Goal: Information Seeking & Learning: Learn about a topic

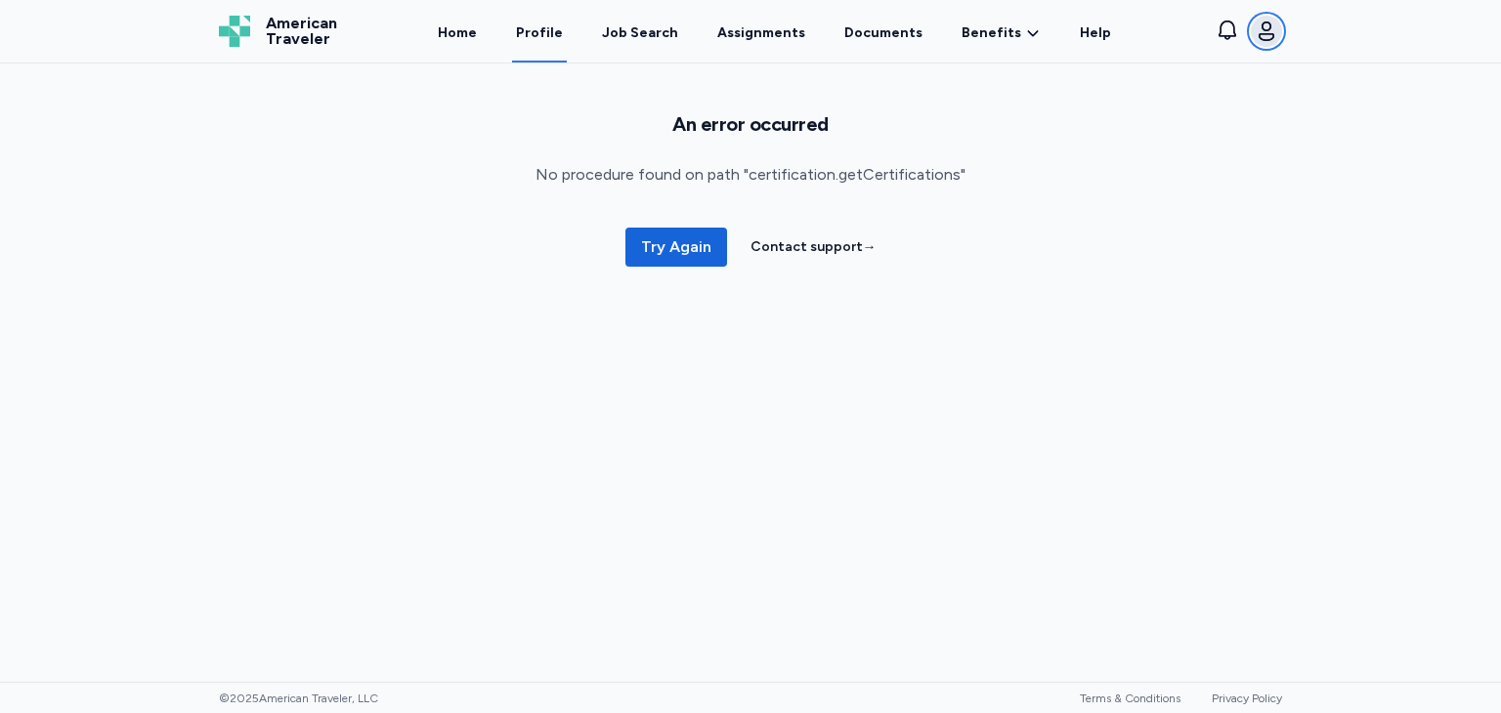
click at [1263, 28] on icon "button" at bounding box center [1266, 31] width 23 height 23
click at [1084, 93] on div "Account" at bounding box center [1157, 82] width 250 height 47
click at [1091, 82] on div "Account" at bounding box center [1157, 82] width 250 height 47
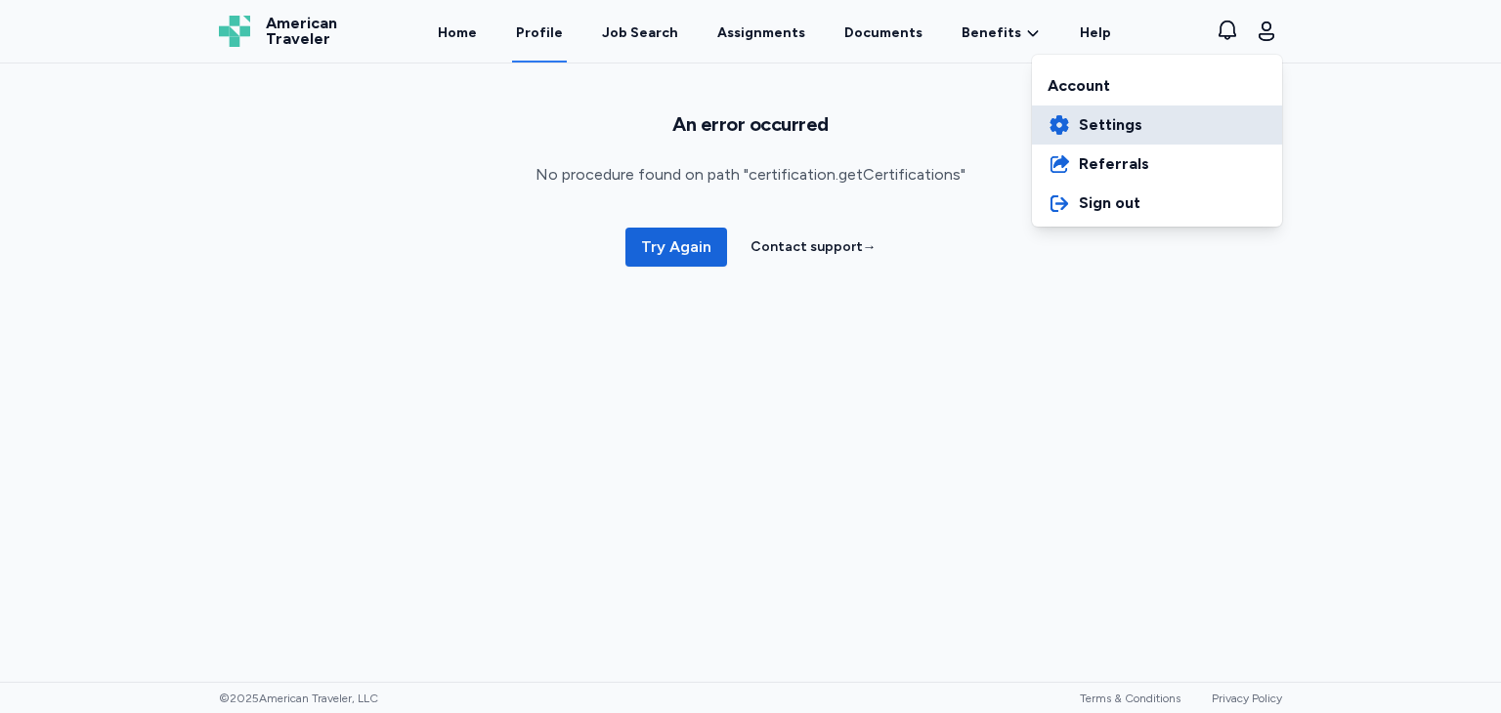
click at [1101, 117] on span "Settings" at bounding box center [1111, 124] width 64 height 23
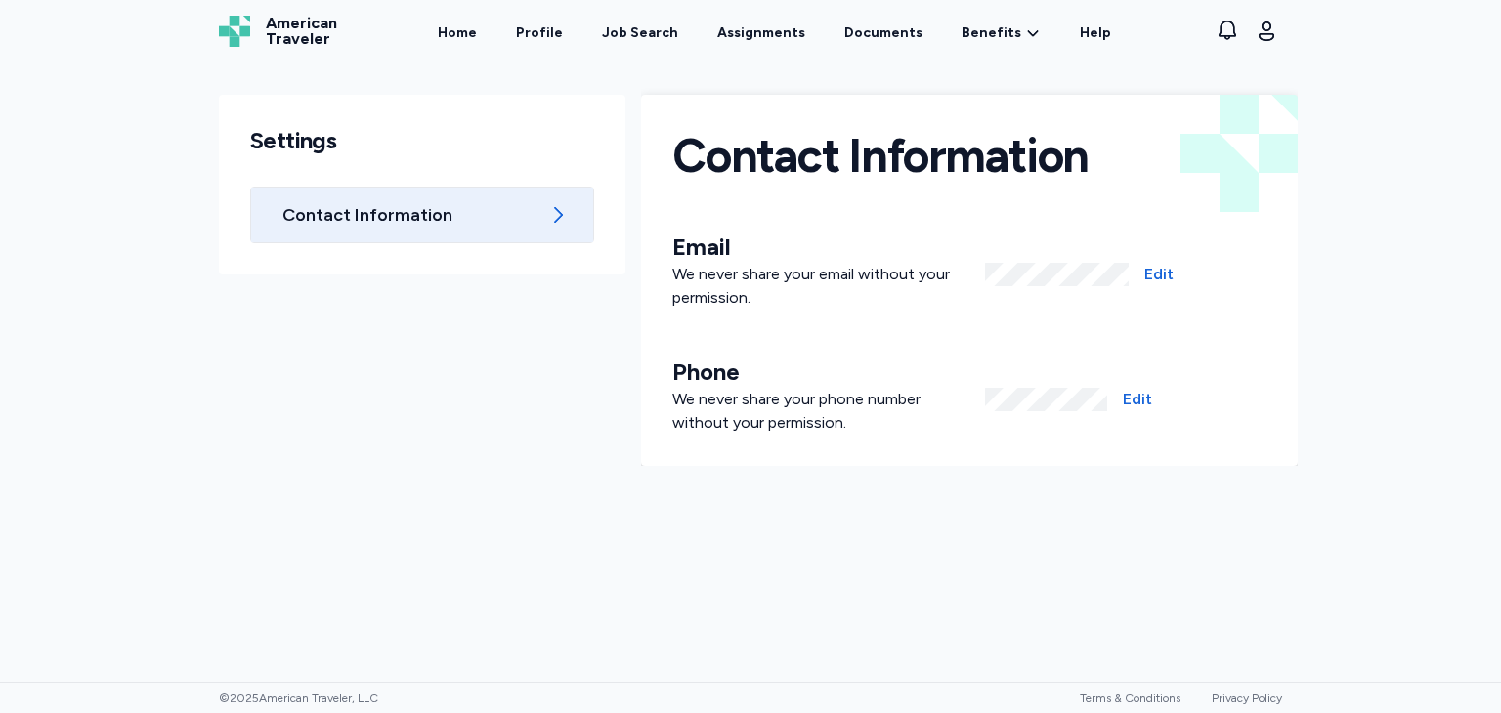
drag, startPoint x: 695, startPoint y: 32, endPoint x: 658, endPoint y: 37, distance: 37.5
click at [694, 31] on div "Home Profile Job Search Assignments Documents Benefits Benefits Overview Referr…" at bounding box center [775, 31] width 828 height 63
click at [653, 39] on div "Job Search" at bounding box center [640, 33] width 76 height 20
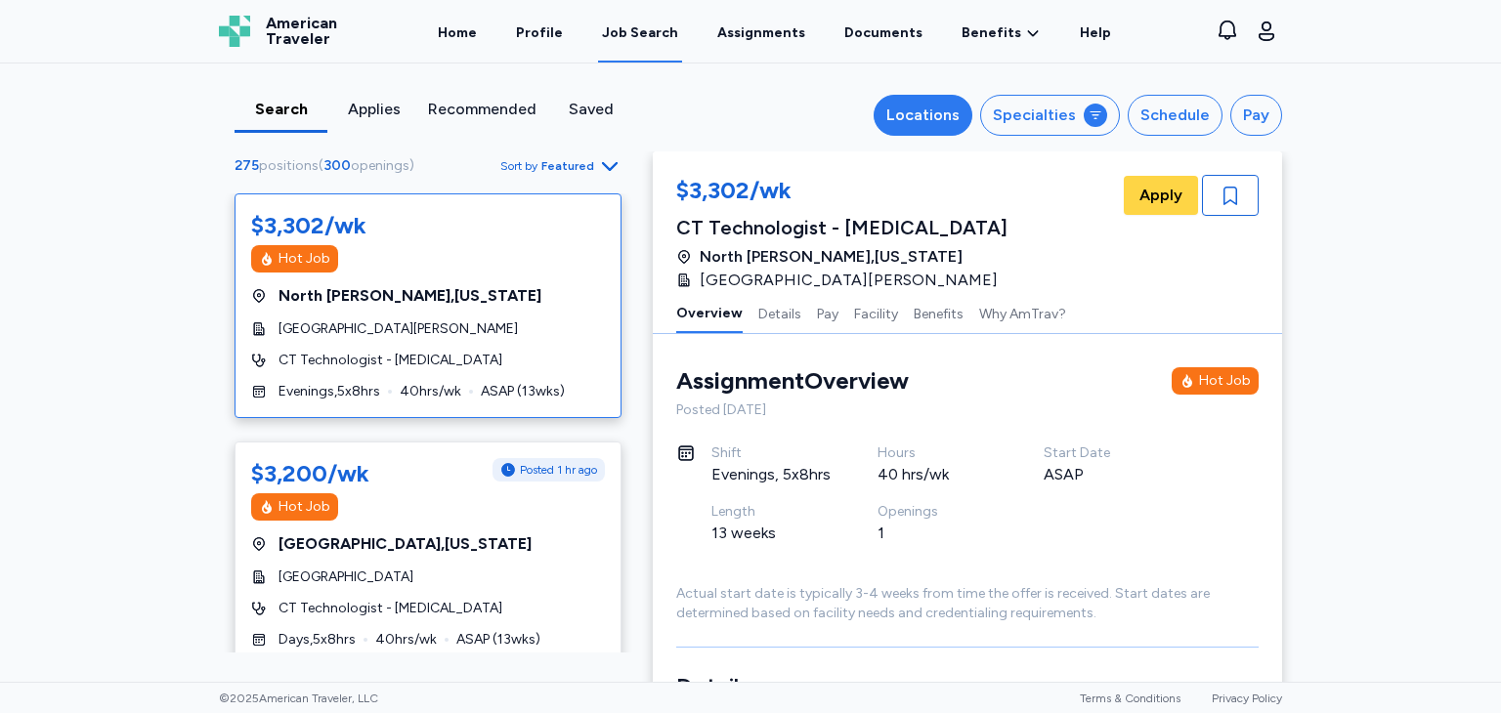
click at [929, 109] on div "Locations" at bounding box center [922, 115] width 73 height 23
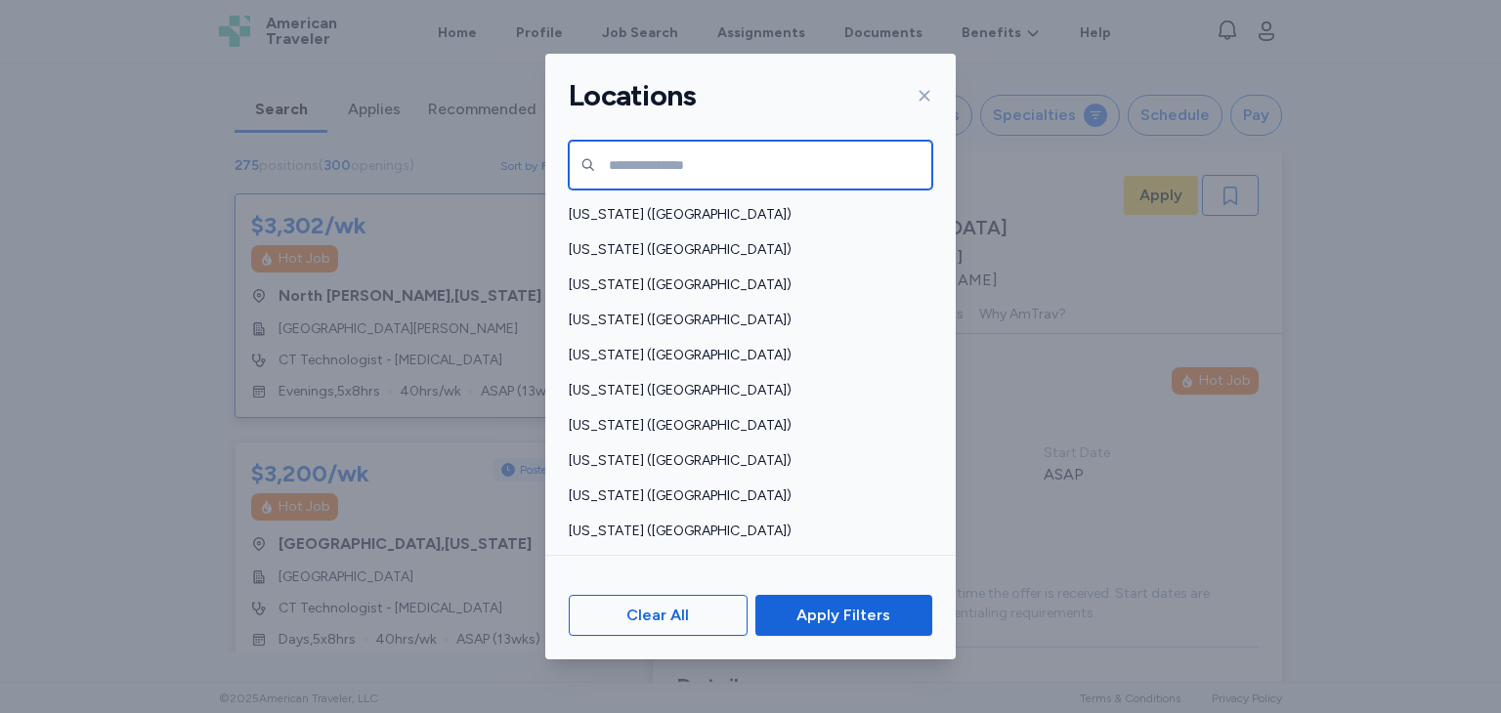
click at [707, 171] on input "text" at bounding box center [751, 165] width 364 height 49
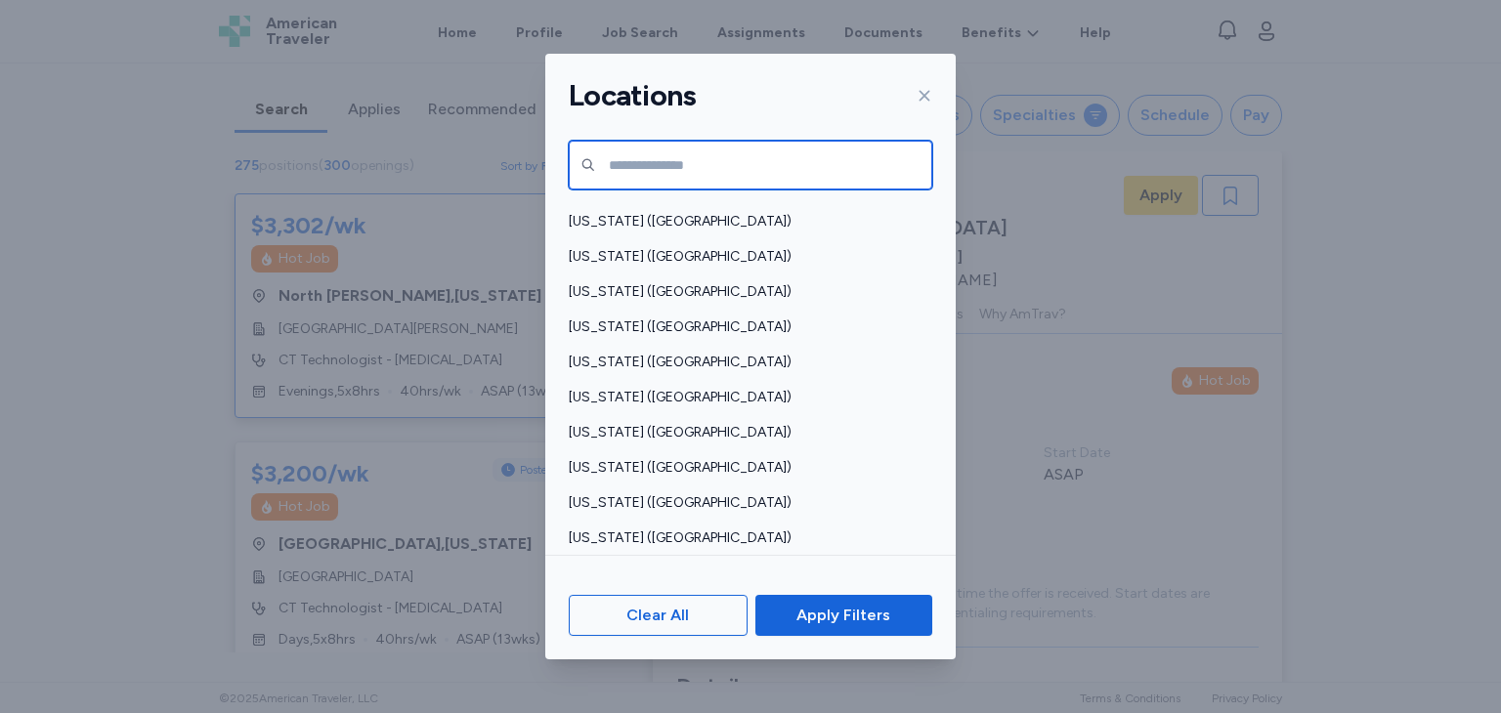
scroll to position [1271, 0]
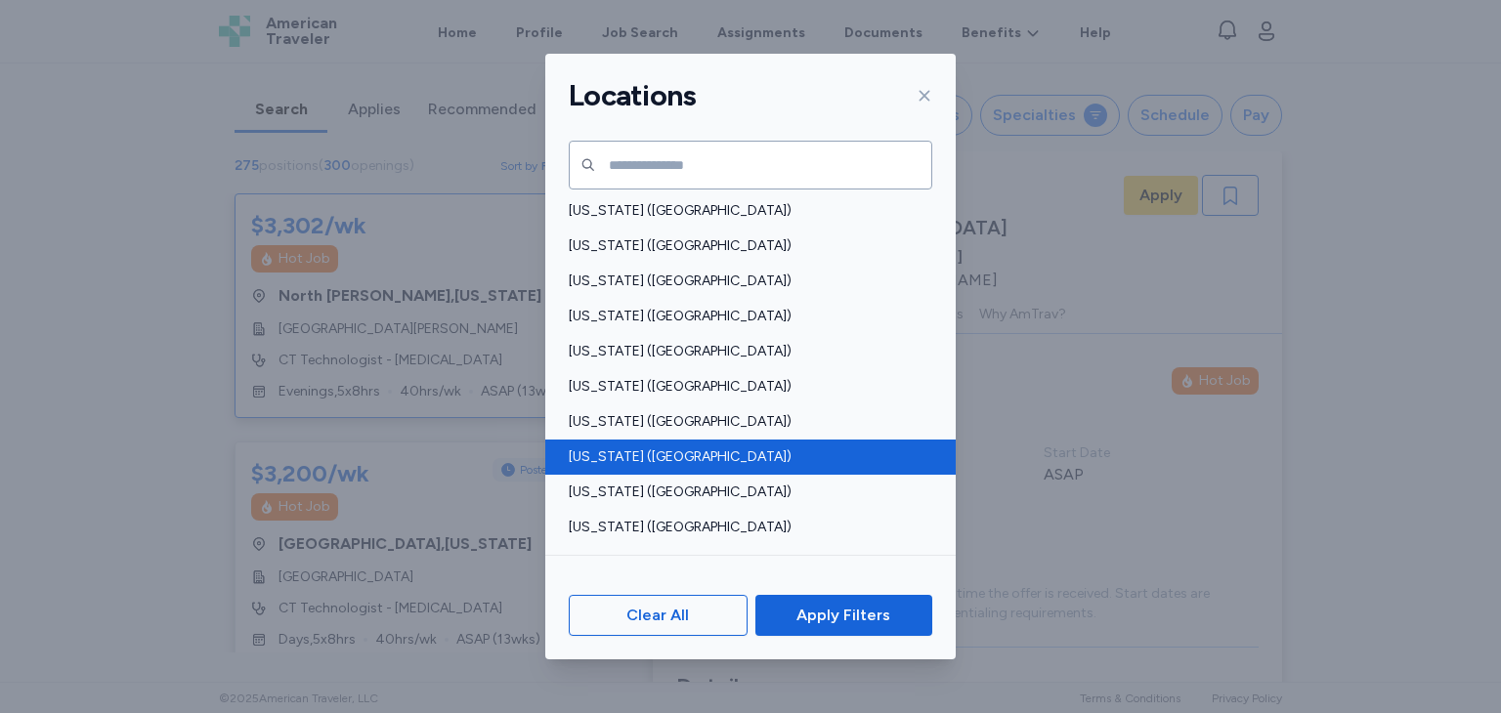
click at [627, 462] on span "[US_STATE] ([GEOGRAPHIC_DATA])" at bounding box center [745, 458] width 352 height 20
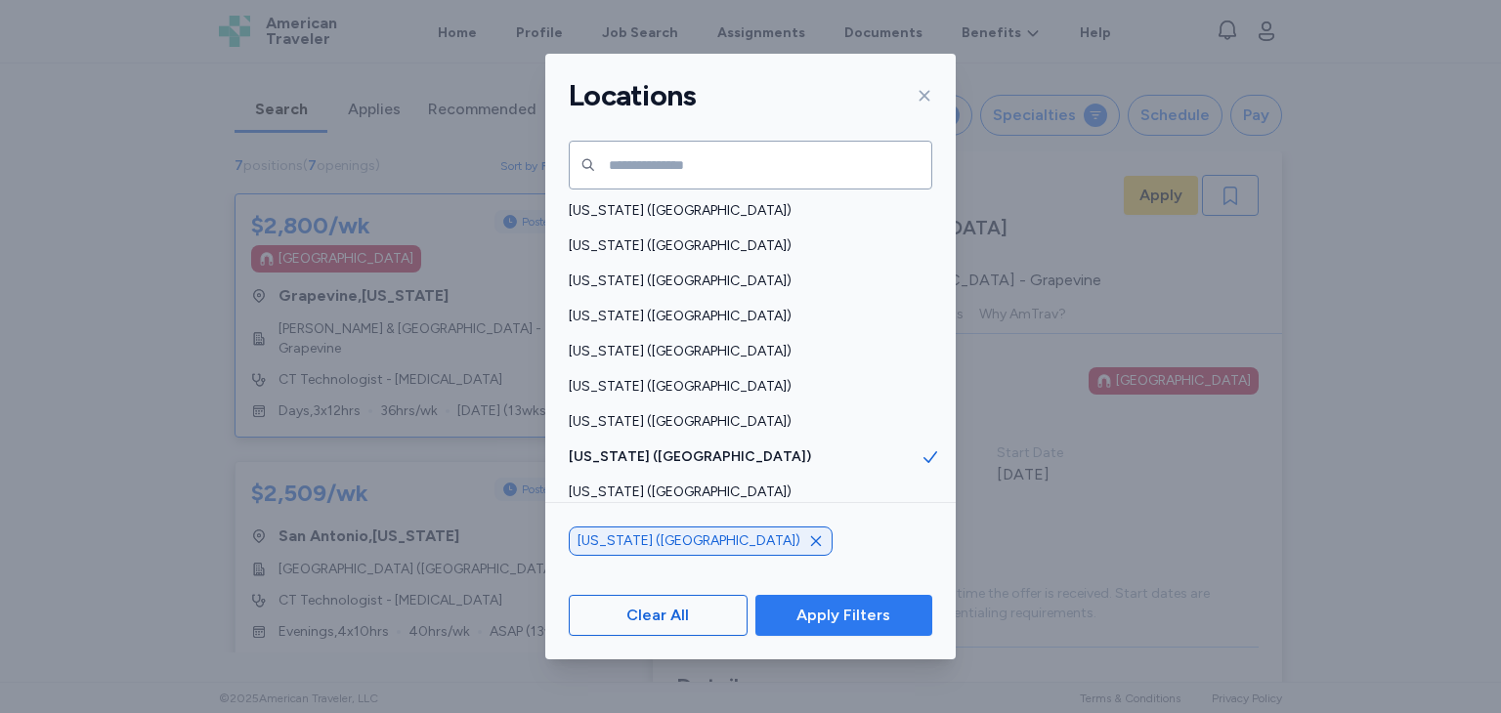
scroll to position [2, 0]
click at [825, 615] on span "Apply Filters" at bounding box center [844, 615] width 94 height 23
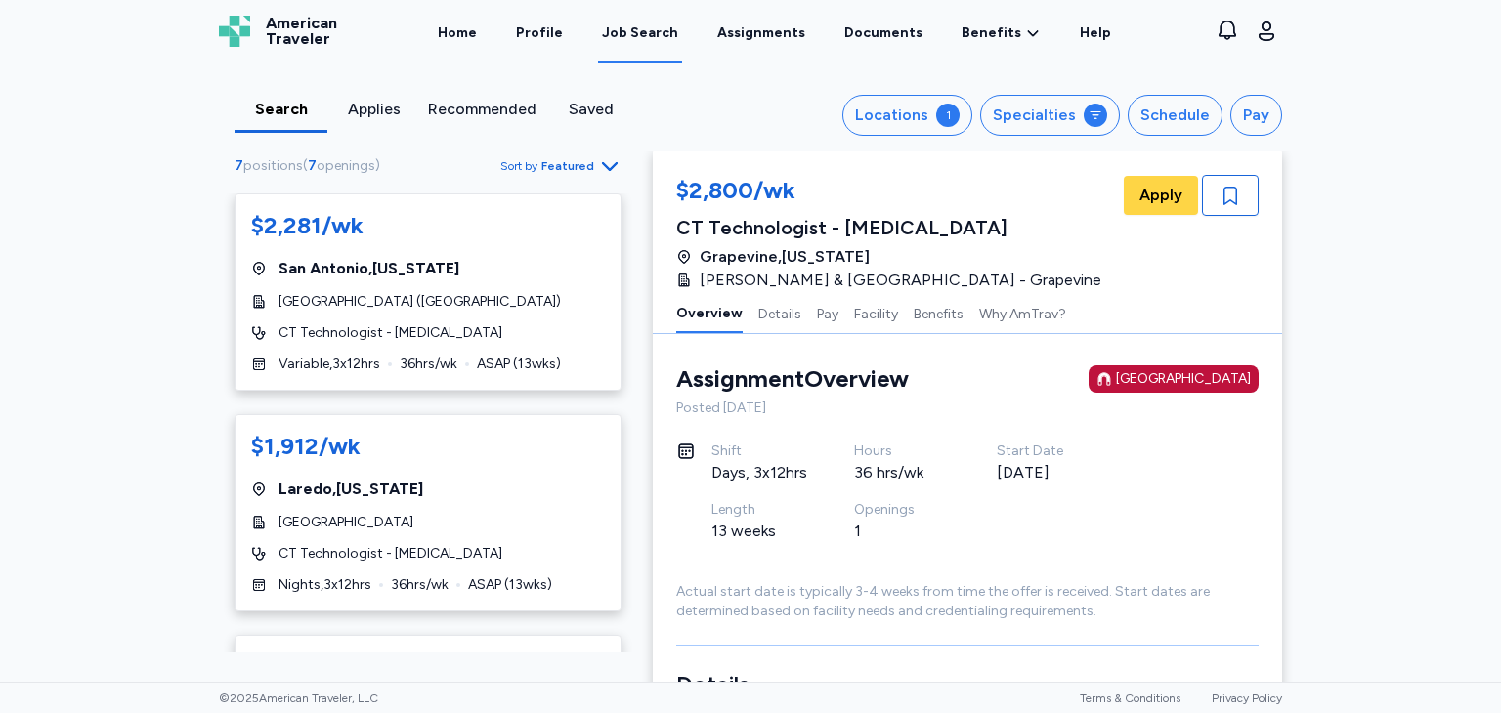
scroll to position [586, 0]
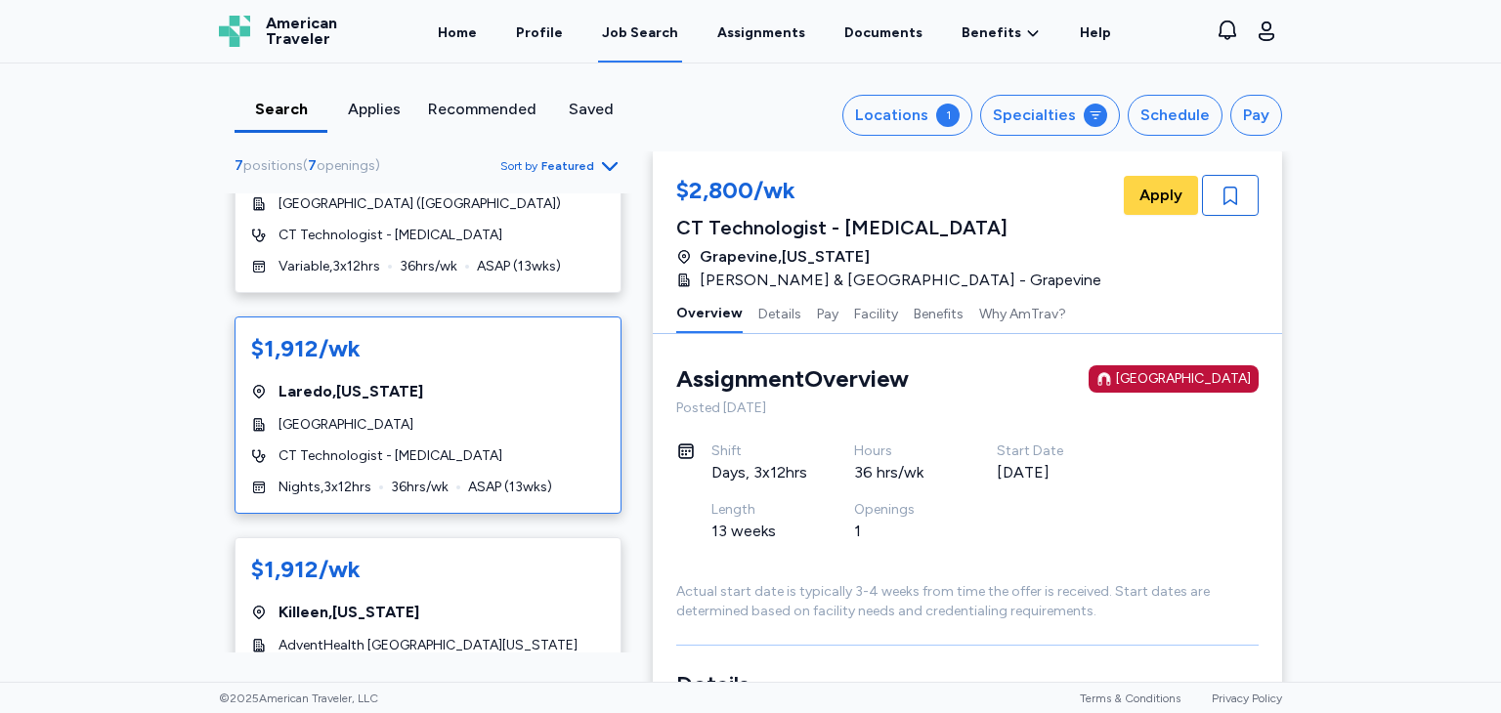
click at [317, 333] on div "$1,912/wk" at bounding box center [305, 348] width 109 height 31
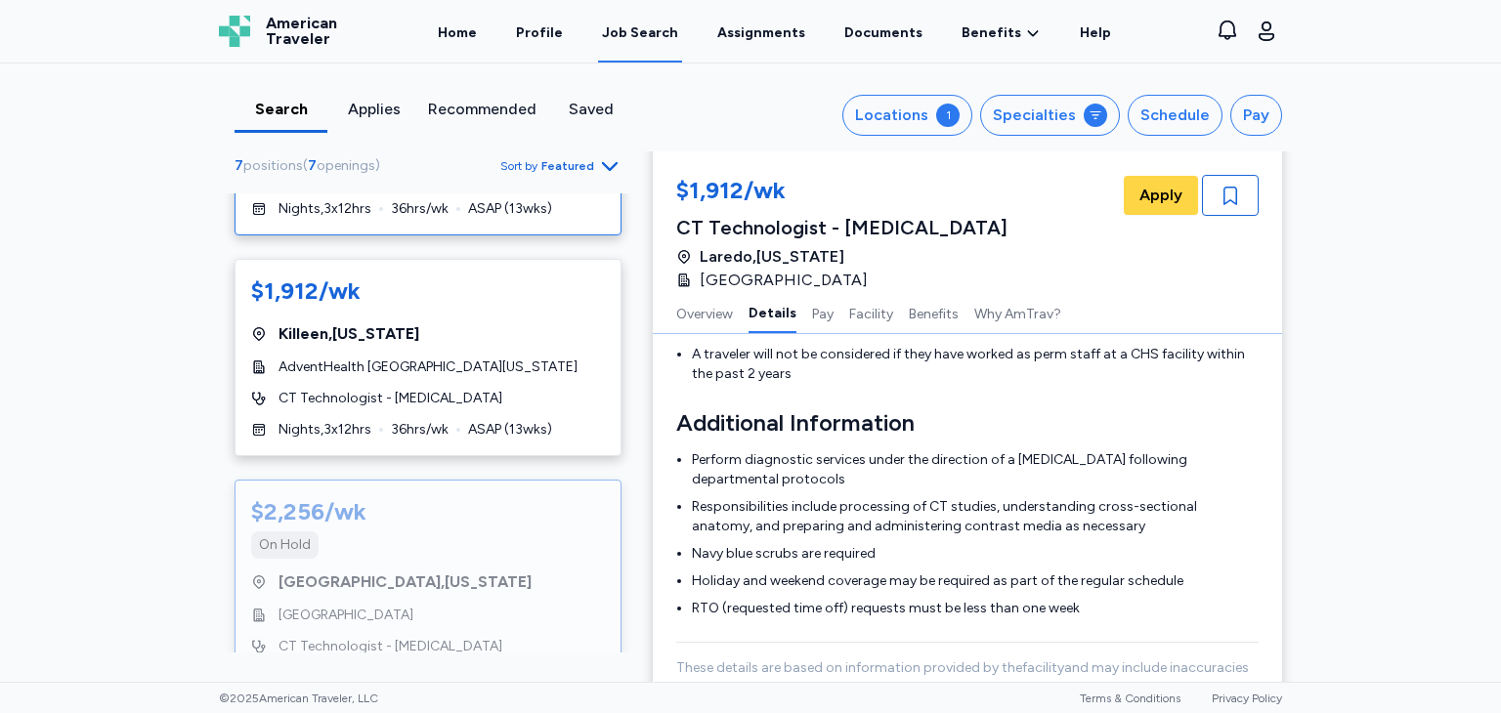
scroll to position [880, 0]
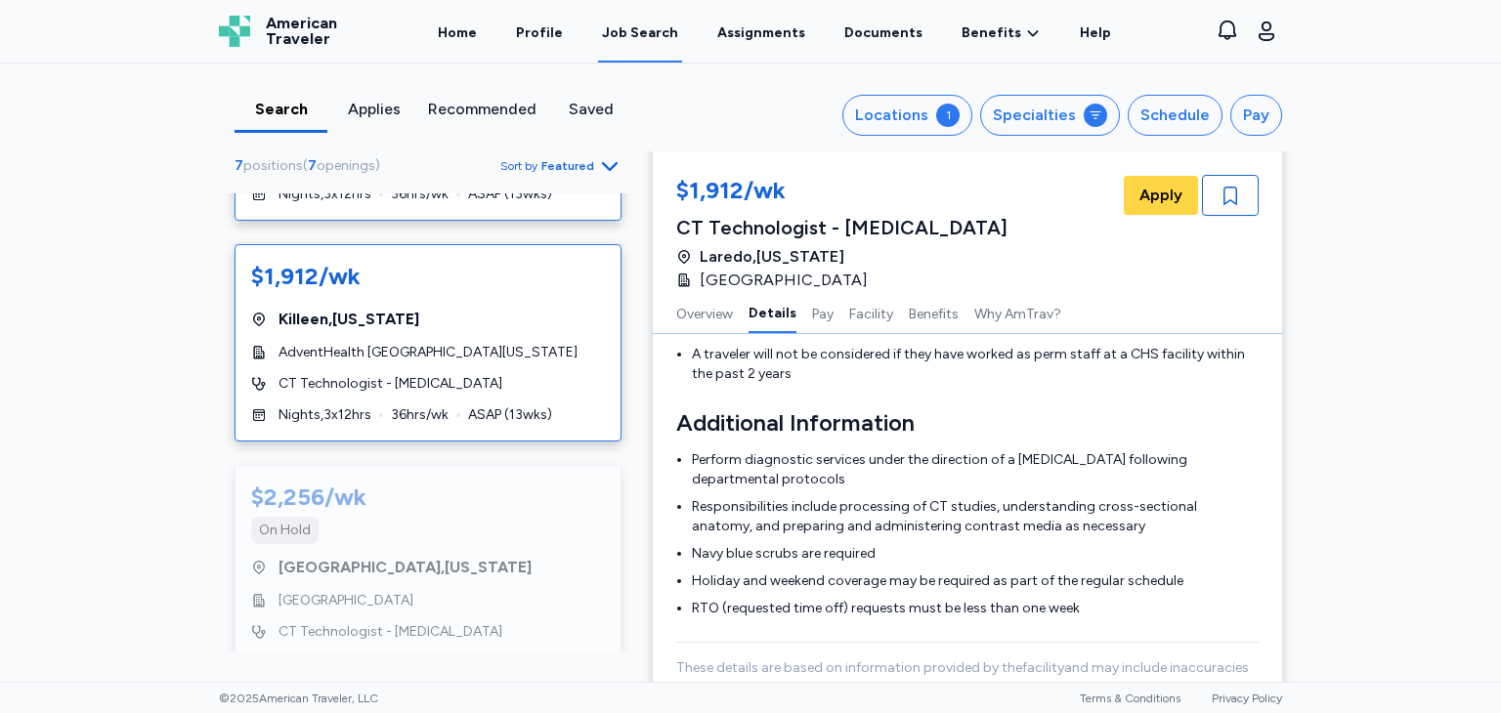
click at [356, 282] on div "$1,912/wk [GEOGRAPHIC_DATA] , [US_STATE] AdventHealth Central [US_STATE] CT Tec…" at bounding box center [428, 342] width 387 height 197
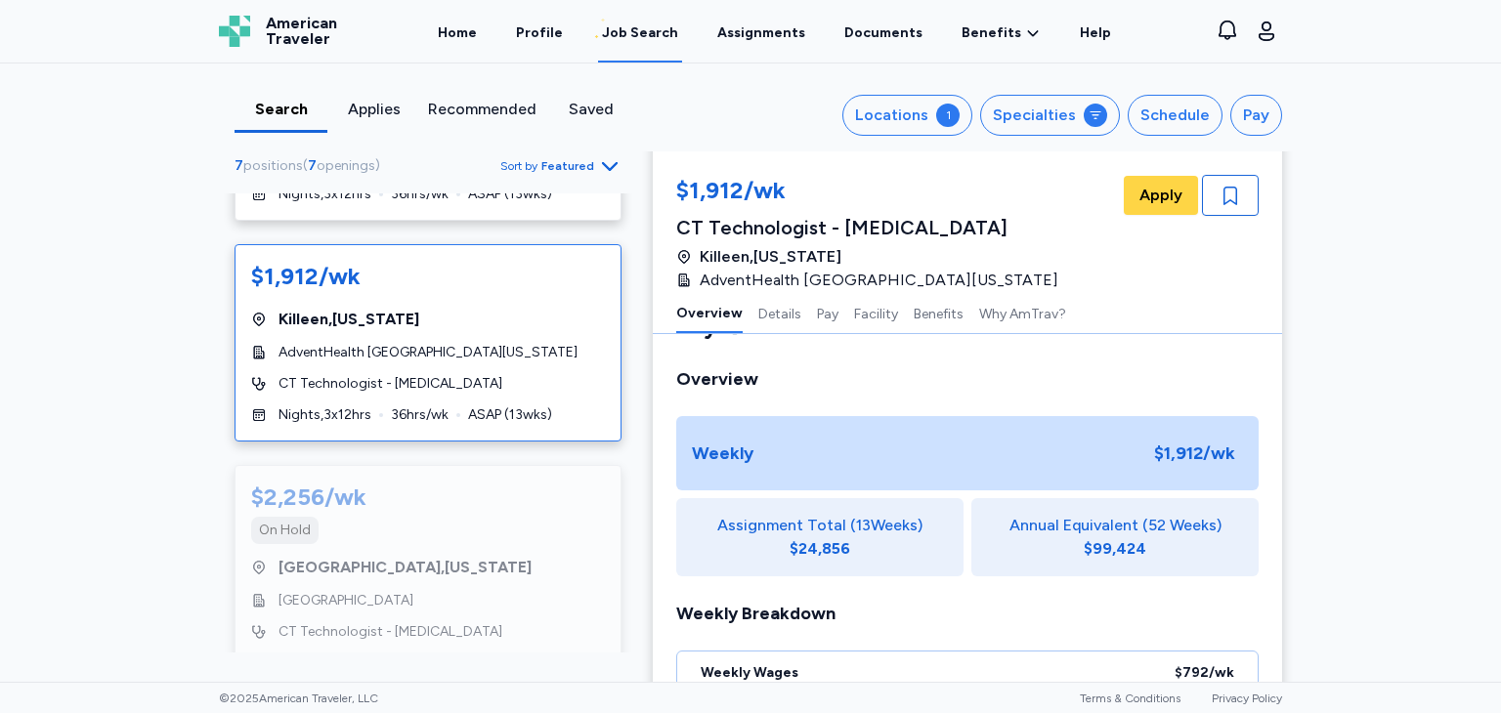
scroll to position [2, 0]
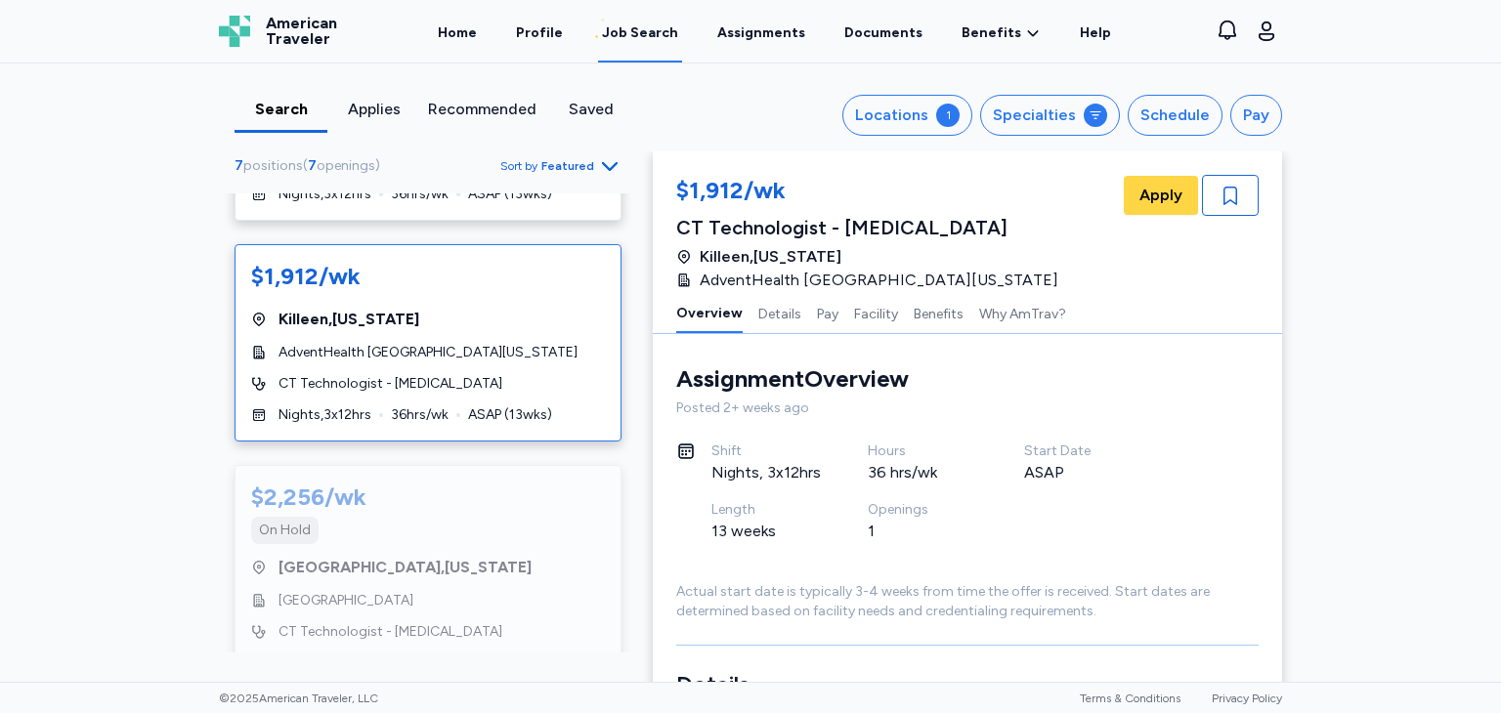
click at [324, 261] on div "$1,912/wk" at bounding box center [305, 276] width 109 height 31
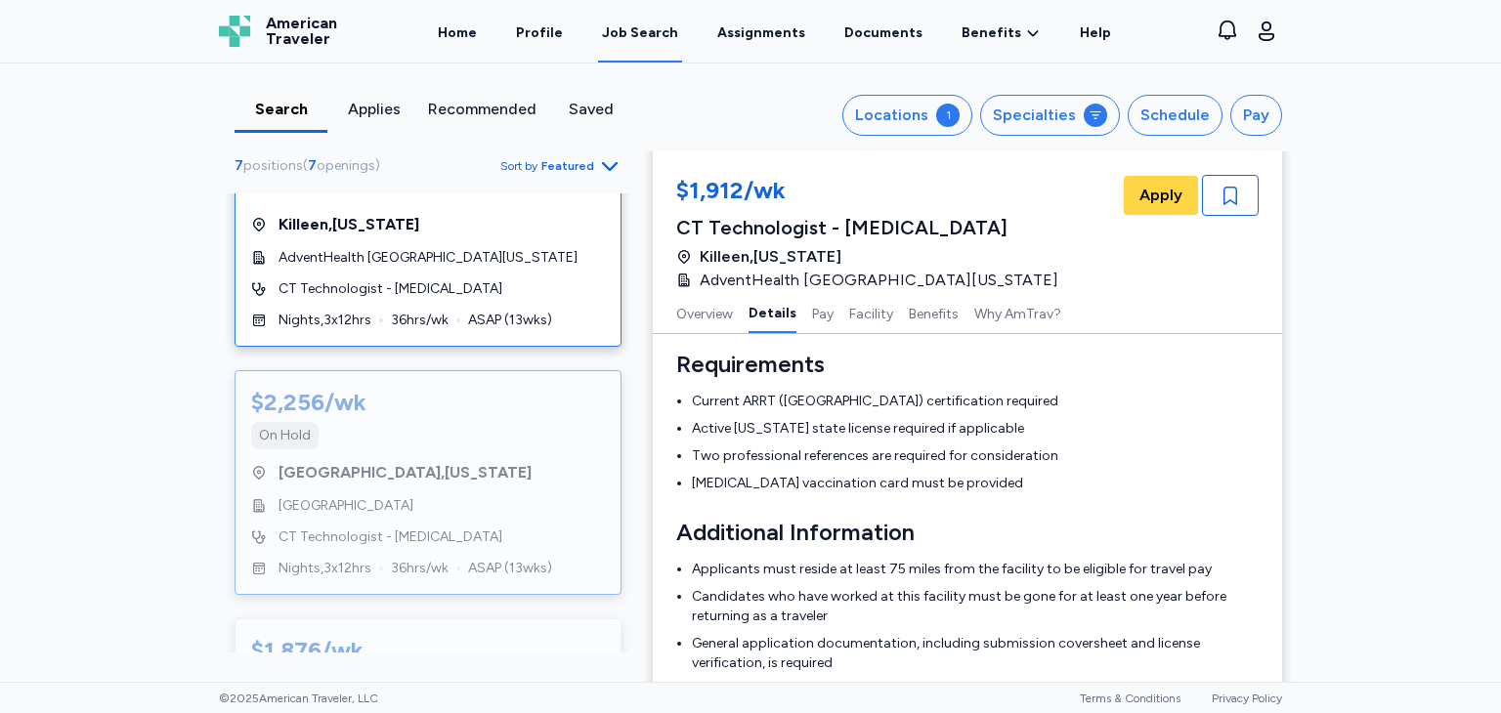
scroll to position [971, 0]
click at [344, 391] on div "$2,256/wk" at bounding box center [308, 406] width 115 height 31
